Goal: Use online tool/utility: Utilize a website feature to perform a specific function

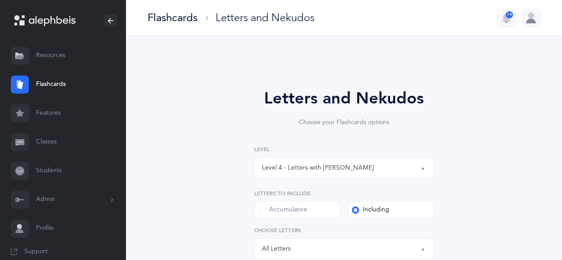
select select "4"
select select "28"
select select "single"
click at [414, 164] on div "Level 4 - Letters with [PERSON_NAME]" at bounding box center [344, 167] width 165 height 15
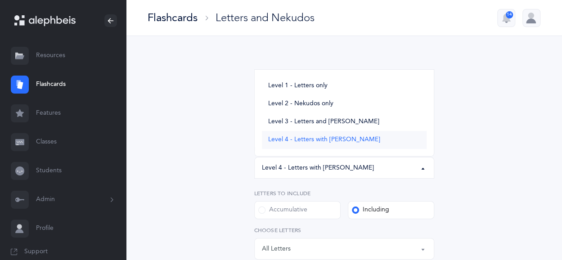
click at [351, 143] on span "Level 4 - Letters with [PERSON_NAME]" at bounding box center [324, 140] width 112 height 8
select select "4"
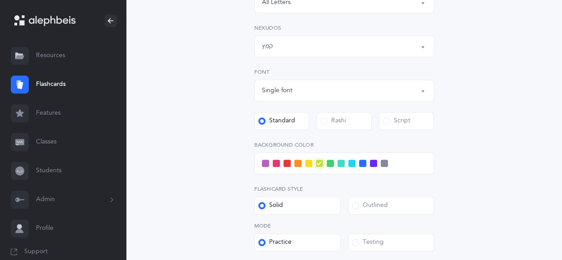
scroll to position [248, 0]
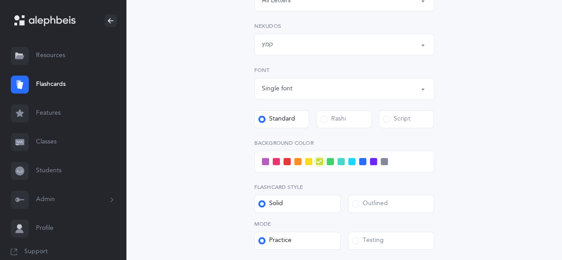
click at [351, 162] on span at bounding box center [351, 161] width 7 height 7
click at [0, 0] on input "checkbox" at bounding box center [0, 0] width 0 height 0
click at [354, 207] on span at bounding box center [355, 203] width 7 height 7
click at [0, 0] on input "Outlined" at bounding box center [0, 0] width 0 height 0
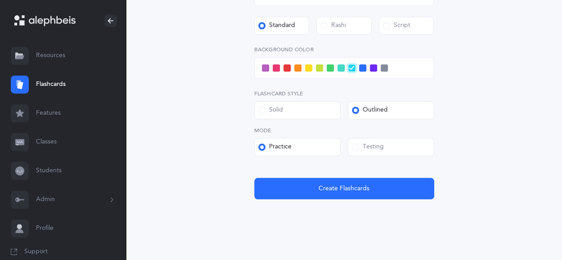
scroll to position [348, 0]
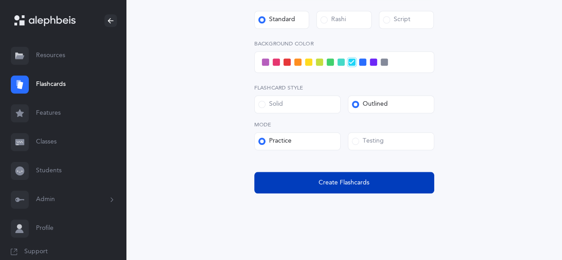
click at [317, 178] on button "Create Flashcards" at bounding box center [344, 183] width 180 height 22
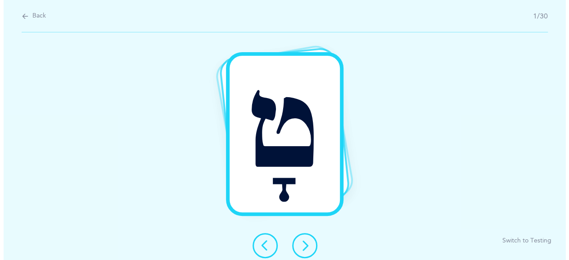
scroll to position [0, 0]
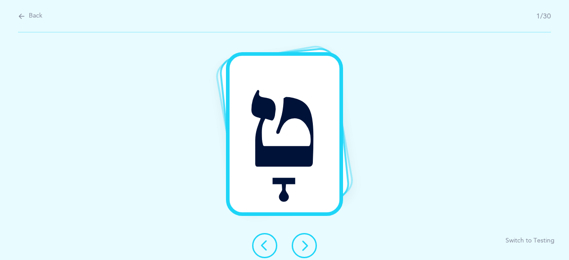
click at [298, 242] on button at bounding box center [304, 245] width 25 height 25
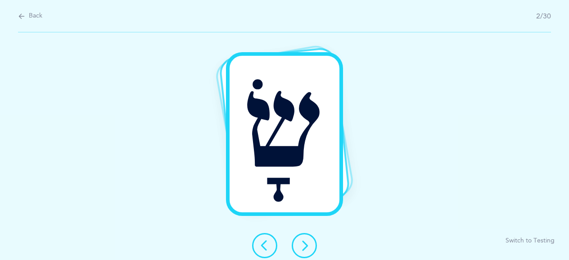
click at [305, 244] on icon at bounding box center [304, 245] width 11 height 11
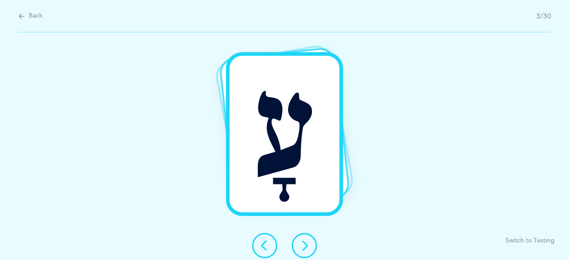
click at [307, 250] on icon at bounding box center [304, 245] width 11 height 11
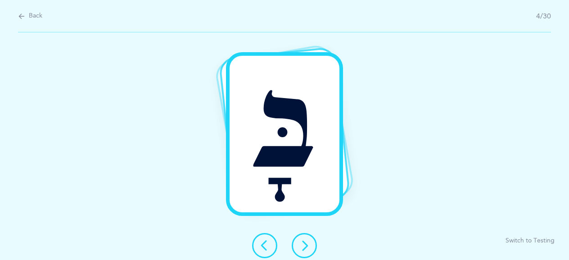
click at [307, 250] on icon at bounding box center [304, 245] width 11 height 11
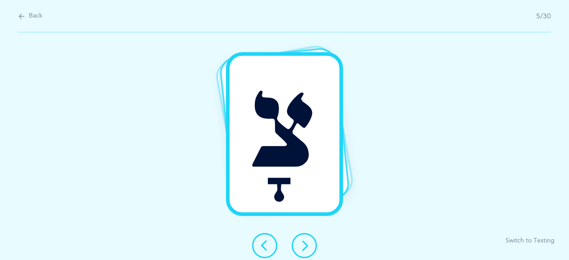
click at [307, 250] on icon at bounding box center [304, 245] width 11 height 11
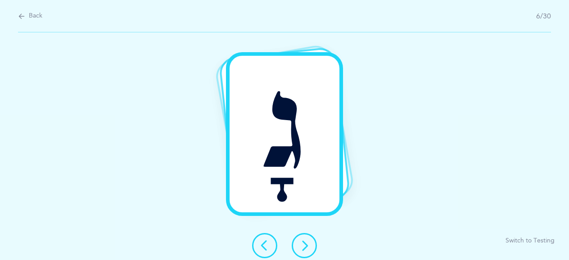
click at [307, 250] on icon at bounding box center [304, 245] width 11 height 11
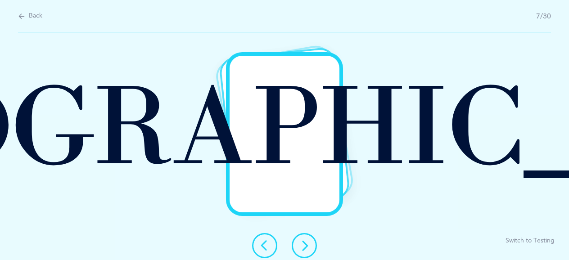
click at [310, 246] on button at bounding box center [304, 245] width 25 height 25
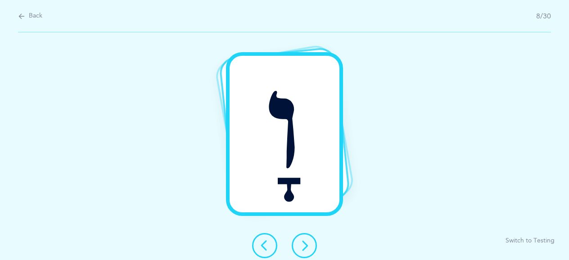
click at [307, 247] on icon at bounding box center [304, 245] width 11 height 11
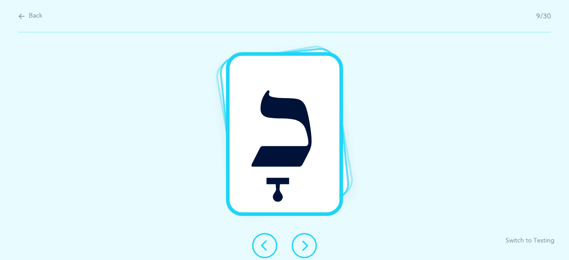
click at [307, 247] on icon at bounding box center [304, 245] width 11 height 11
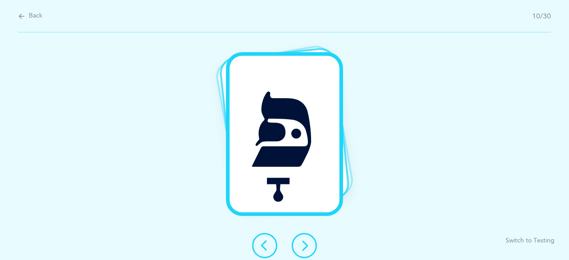
click at [301, 242] on icon at bounding box center [304, 245] width 11 height 11
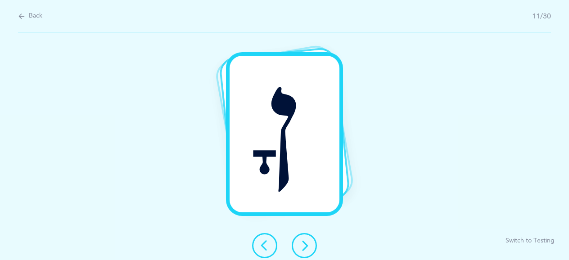
click at [307, 236] on button at bounding box center [304, 245] width 25 height 25
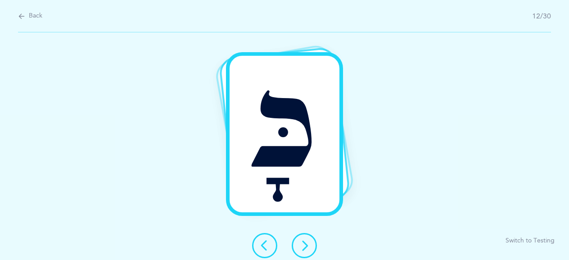
click at [298, 244] on button at bounding box center [304, 245] width 25 height 25
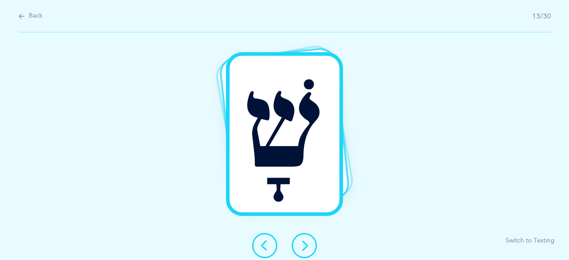
click at [306, 241] on icon at bounding box center [304, 245] width 11 height 11
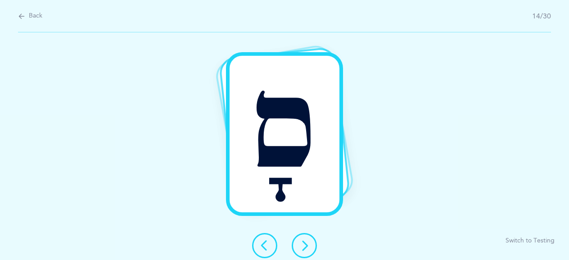
click at [299, 242] on icon at bounding box center [304, 245] width 11 height 11
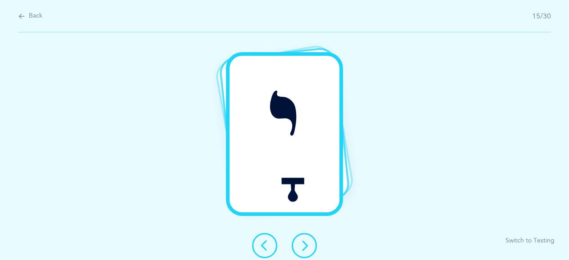
click at [299, 242] on icon at bounding box center [304, 245] width 11 height 11
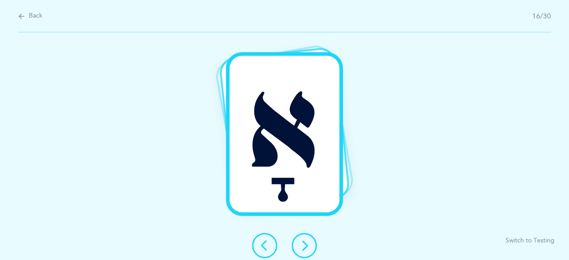
click at [299, 242] on icon at bounding box center [304, 245] width 11 height 11
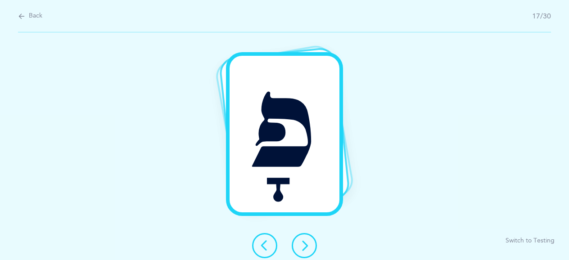
click at [307, 253] on button at bounding box center [304, 245] width 25 height 25
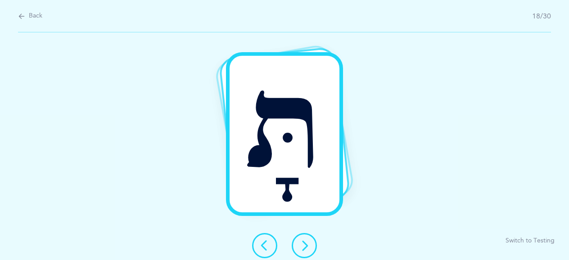
click at [305, 244] on icon at bounding box center [304, 245] width 11 height 11
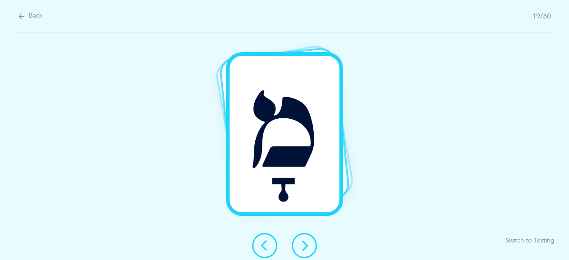
click at [313, 243] on button at bounding box center [304, 245] width 25 height 25
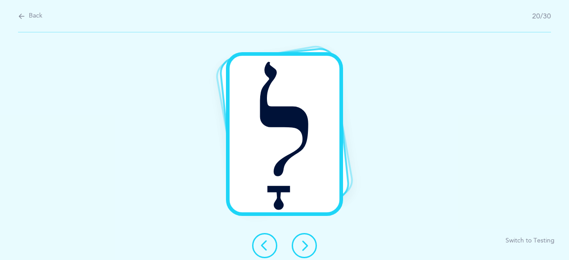
click at [314, 243] on button at bounding box center [304, 245] width 25 height 25
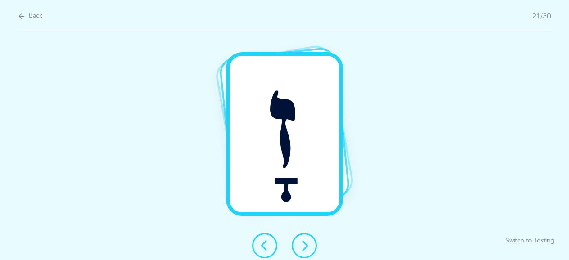
drag, startPoint x: 314, startPoint y: 243, endPoint x: 306, endPoint y: 241, distance: 8.8
click at [306, 241] on button at bounding box center [304, 245] width 25 height 25
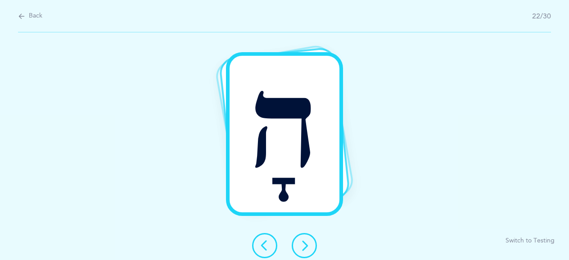
click at [306, 241] on icon at bounding box center [304, 245] width 11 height 11
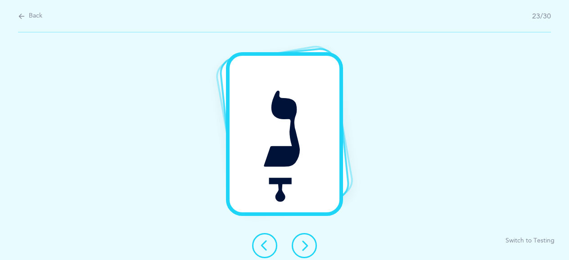
click at [306, 243] on icon at bounding box center [304, 245] width 11 height 11
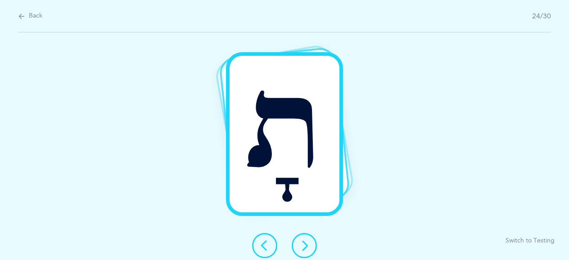
click at [306, 243] on icon at bounding box center [304, 245] width 11 height 11
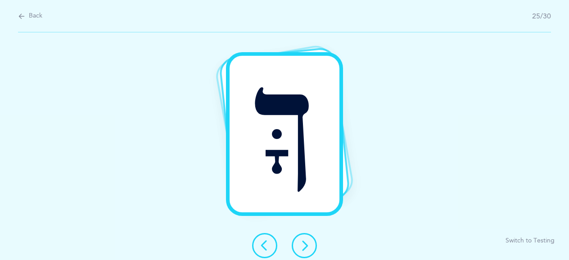
click at [312, 251] on button at bounding box center [304, 245] width 25 height 25
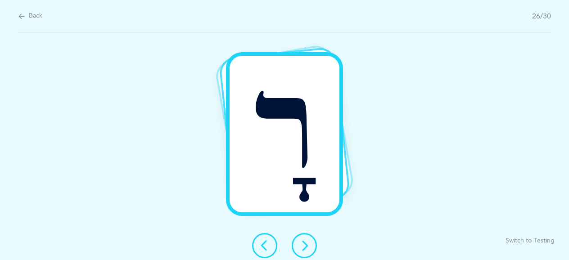
click at [309, 246] on icon at bounding box center [304, 245] width 11 height 11
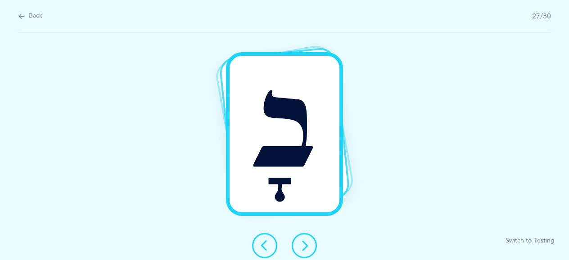
click at [309, 246] on icon at bounding box center [304, 245] width 11 height 11
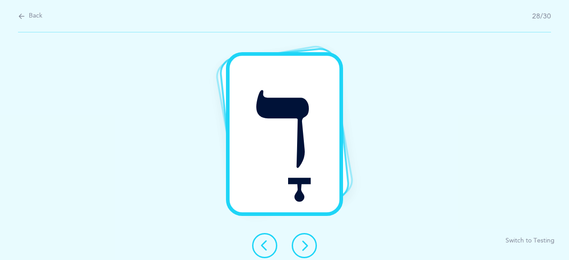
click at [310, 245] on button at bounding box center [304, 245] width 25 height 25
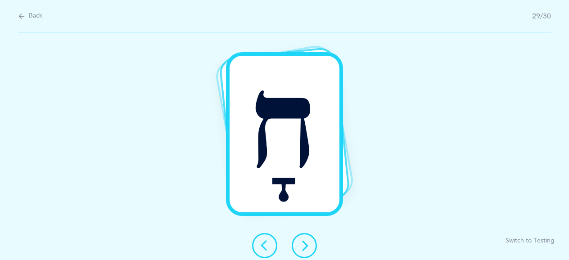
click at [310, 245] on button at bounding box center [304, 245] width 25 height 25
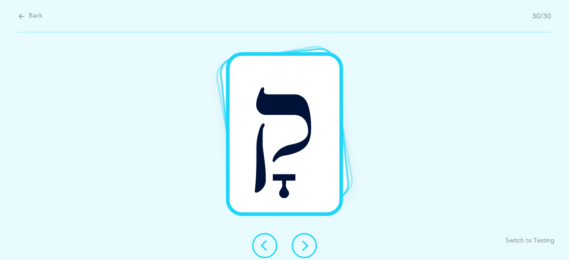
click at [310, 245] on button at bounding box center [304, 245] width 25 height 25
